Goal: Information Seeking & Learning: Learn about a topic

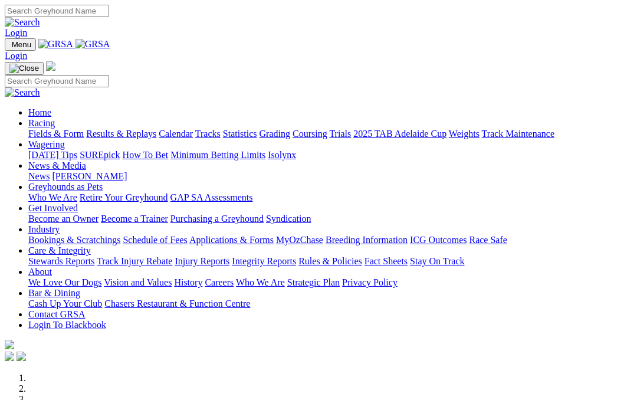
click at [143, 129] on link "Results & Replays" at bounding box center [121, 134] width 70 height 10
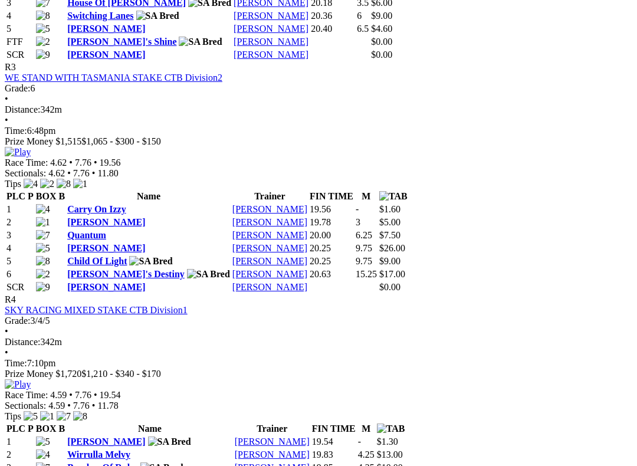
scroll to position [1006, 0]
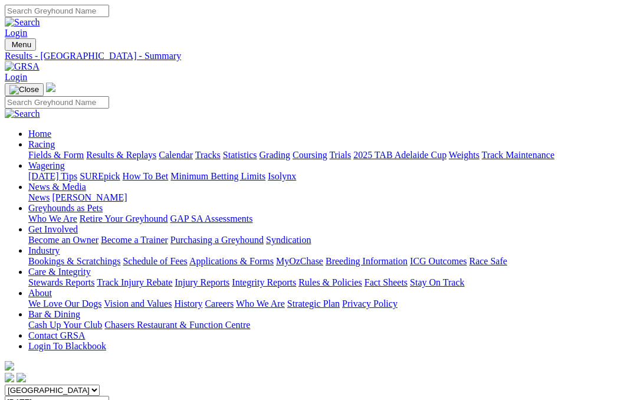
click at [52, 150] on link "Fields & Form" at bounding box center [55, 155] width 55 height 10
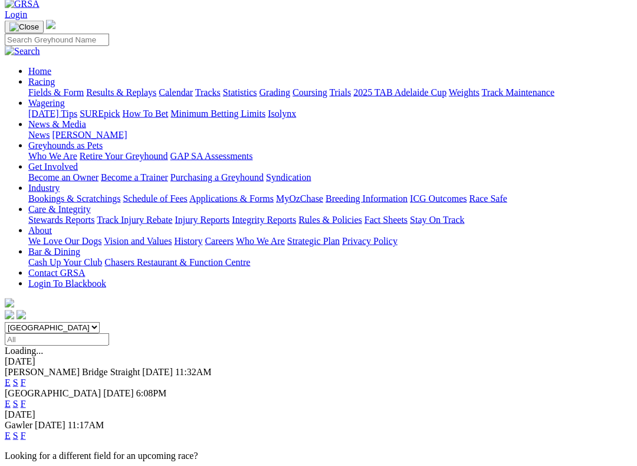
scroll to position [63, 0]
click at [26, 398] on link "F" at bounding box center [23, 403] width 5 height 10
